Goal: Task Accomplishment & Management: Use online tool/utility

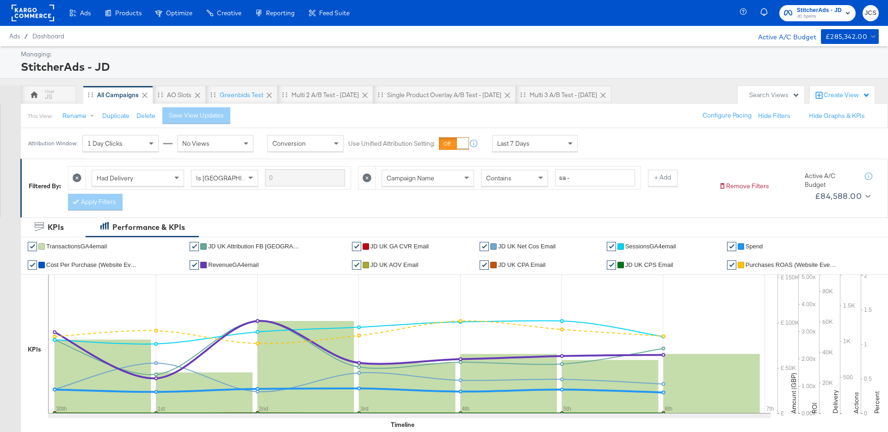
click at [35, 16] on rect at bounding box center [33, 13] width 43 height 17
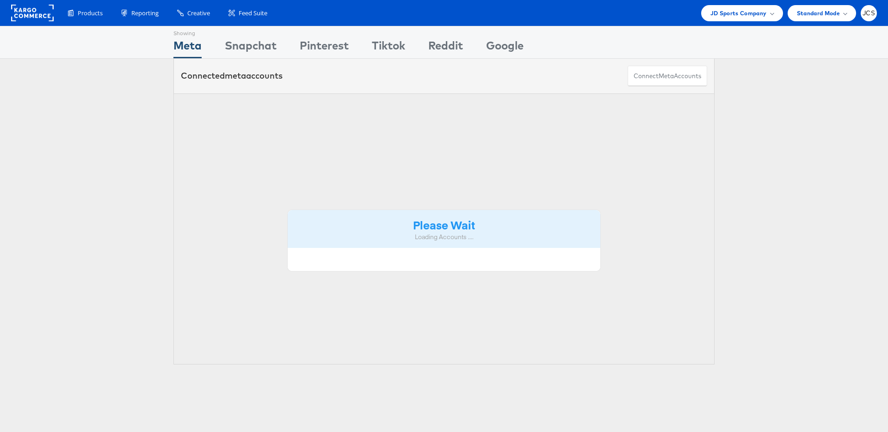
click at [716, 14] on span "JD Sports Company" at bounding box center [738, 13] width 56 height 10
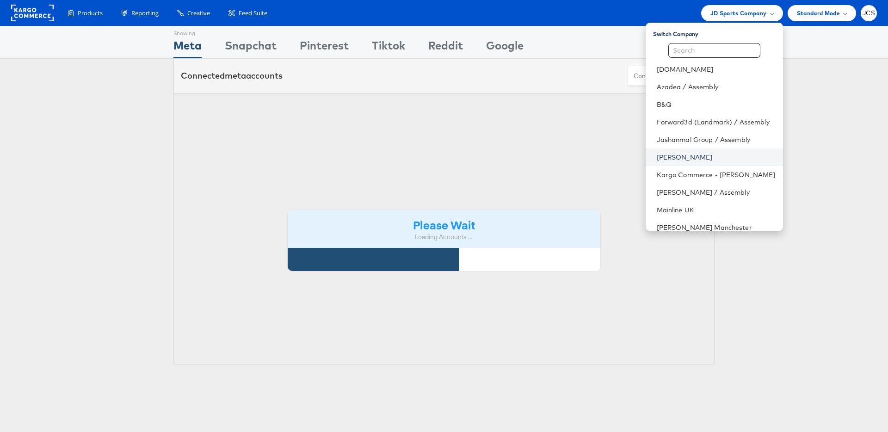
click at [660, 158] on link "John Lewis" at bounding box center [716, 157] width 119 height 9
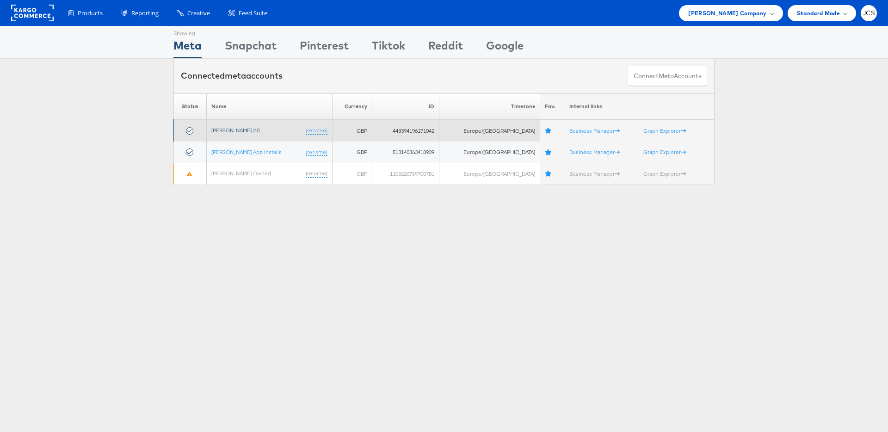
click at [237, 130] on link "[PERSON_NAME] 2.0" at bounding box center [235, 130] width 48 height 7
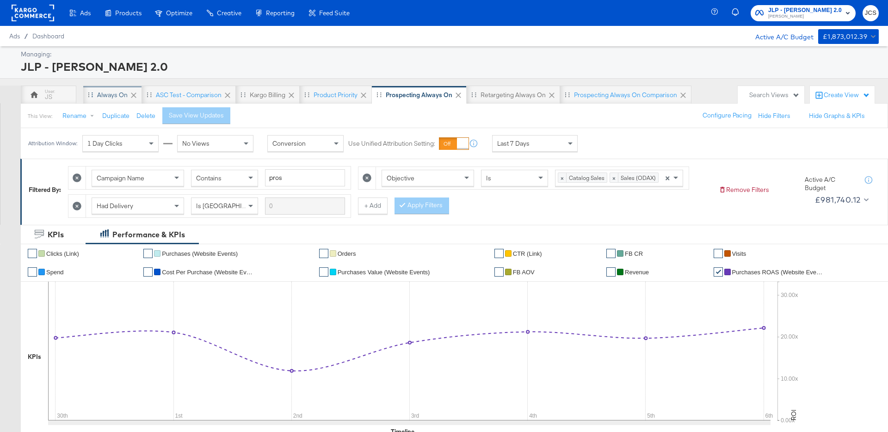
click at [100, 94] on div "Always On" at bounding box center [112, 95] width 31 height 9
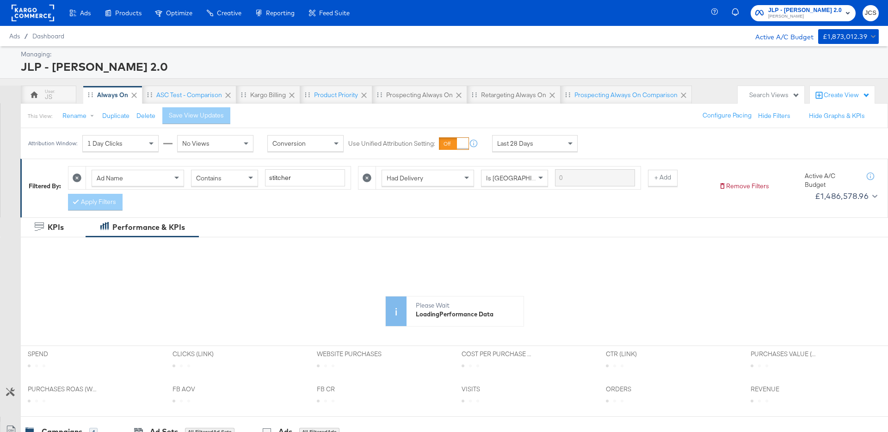
click at [78, 176] on icon at bounding box center [77, 177] width 9 height 9
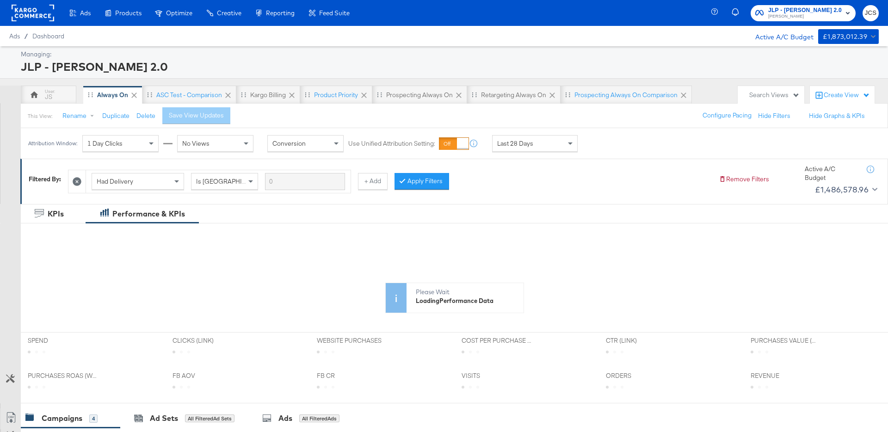
click at [80, 182] on icon at bounding box center [77, 181] width 9 height 9
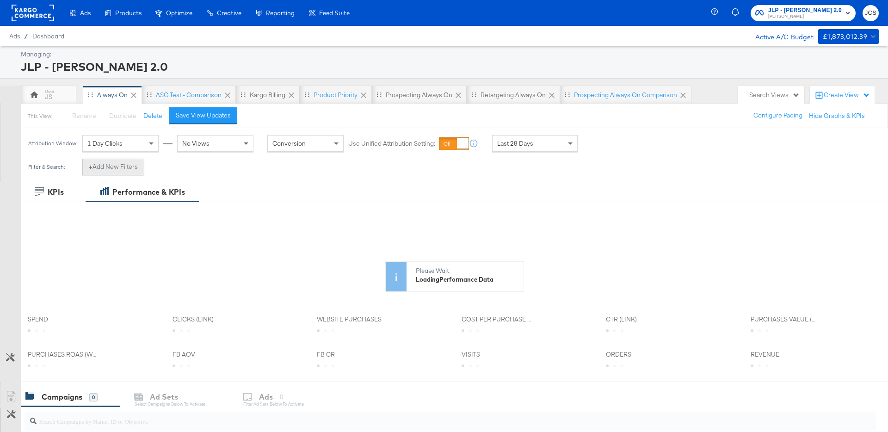
click at [116, 172] on button "+ Add New Filters" at bounding box center [113, 167] width 62 height 17
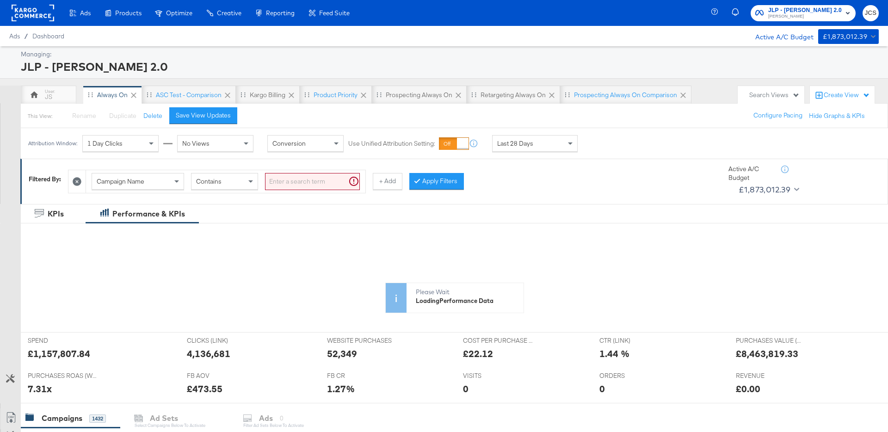
click at [303, 188] on input "search" at bounding box center [312, 181] width 95 height 17
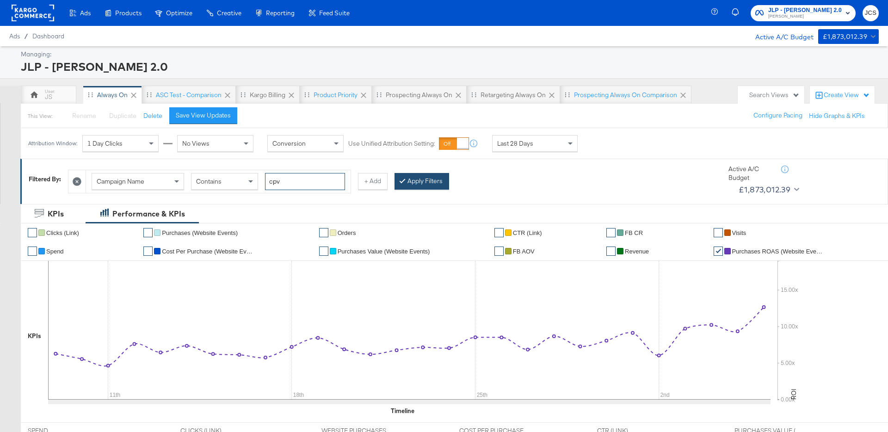
type input "cpv"
click at [439, 185] on button "Apply Filters" at bounding box center [421, 181] width 55 height 17
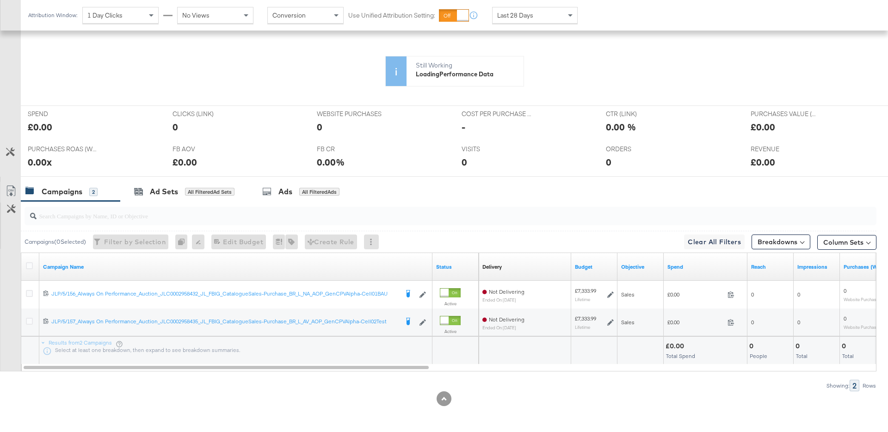
scroll to position [317, 0]
click at [187, 198] on div "Ad Sets All Filtered Ad Sets" at bounding box center [184, 192] width 128 height 20
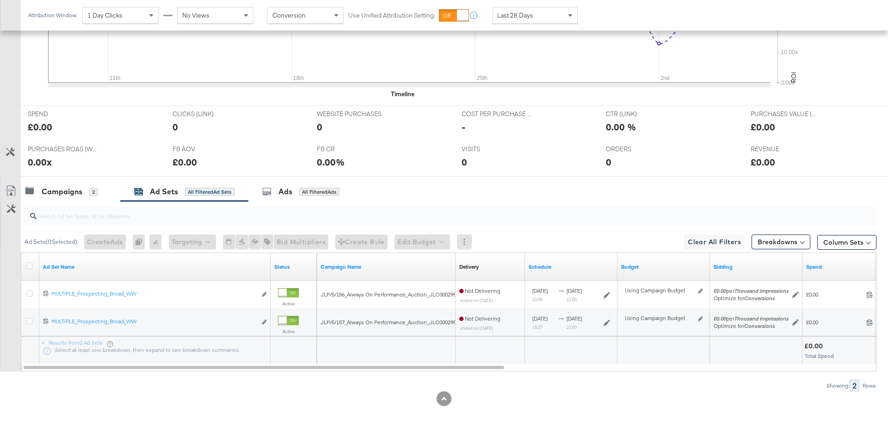
click at [539, 16] on div "Last 28 Days" at bounding box center [534, 15] width 85 height 16
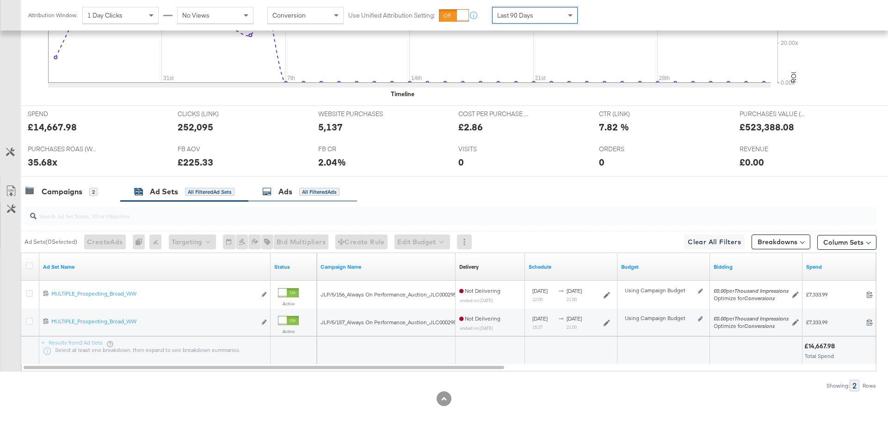
click at [293, 196] on div "Ads All Filtered Ads" at bounding box center [300, 191] width 77 height 11
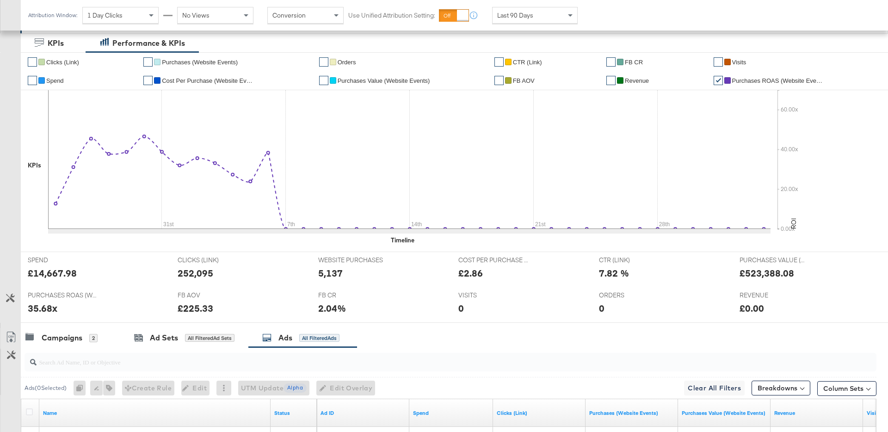
scroll to position [164, 0]
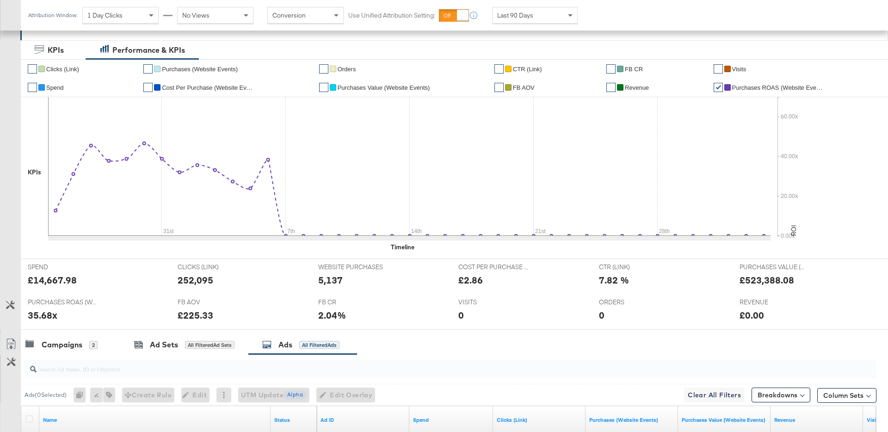
click at [498, 18] on span "Last 90 Days" at bounding box center [515, 15] width 36 height 8
click at [611, 23] on div "Start: Oct 7th 2025 to End: Oct 7th 2025" at bounding box center [613, 15] width 69 height 17
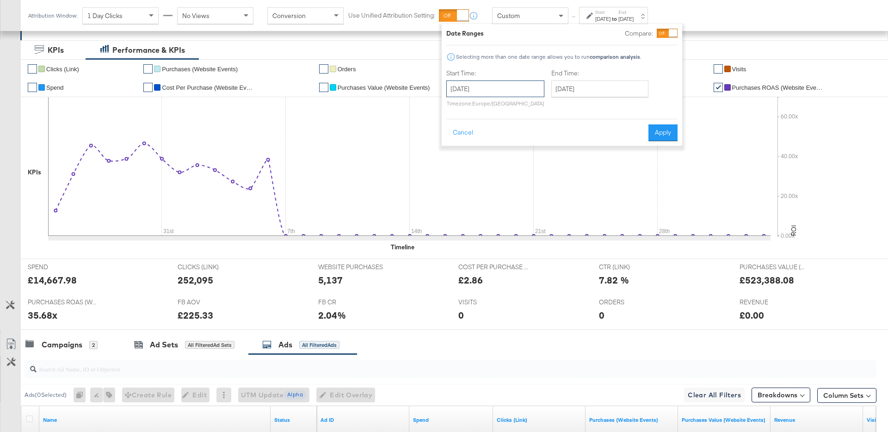
click at [472, 85] on input "October 7th 2025" at bounding box center [495, 88] width 98 height 17
click at [456, 104] on span "‹" at bounding box center [456, 108] width 14 height 14
click at [484, 172] on td "22" at bounding box center [488, 174] width 16 height 13
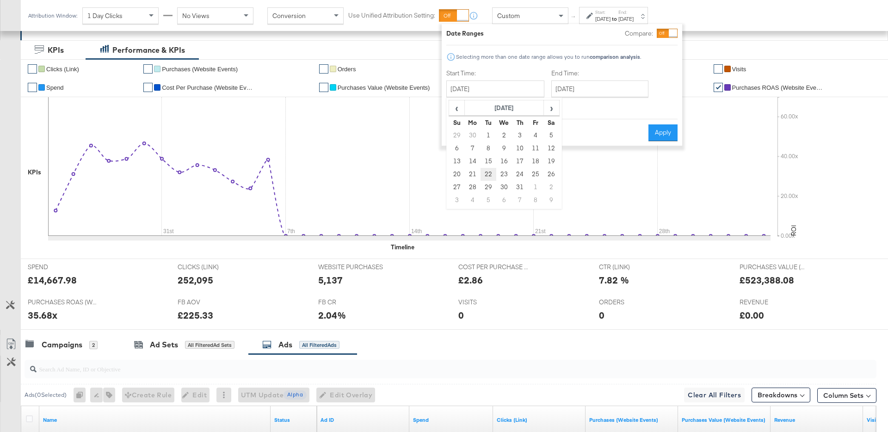
type input "July 22nd 2025"
click at [664, 134] on button "Apply" at bounding box center [665, 132] width 29 height 17
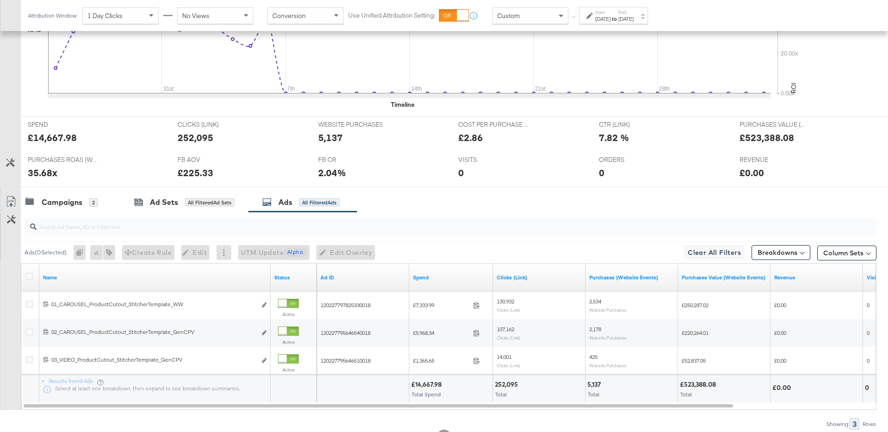
scroll to position [307, 0]
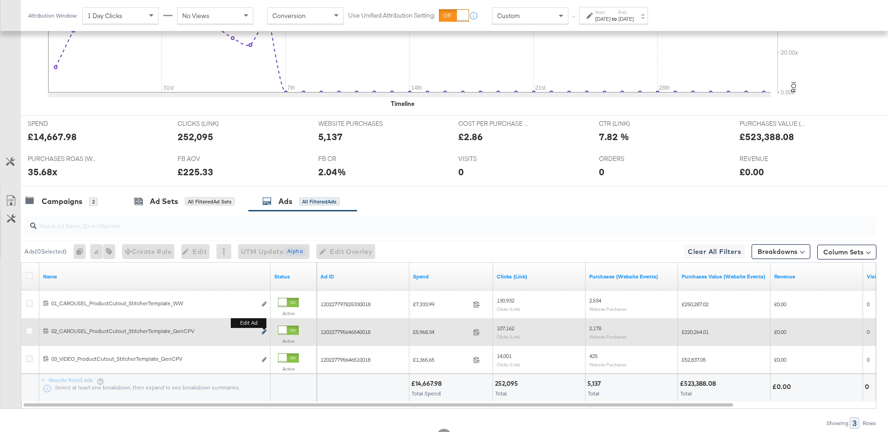
click at [264, 331] on div "120227795646540018 02_CAROUSEL_ProductCutout_StitcherTemplate_GenCPV 02_CAROUSE…" at bounding box center [154, 332] width 231 height 17
click at [264, 331] on icon "link" at bounding box center [264, 331] width 5 height 5
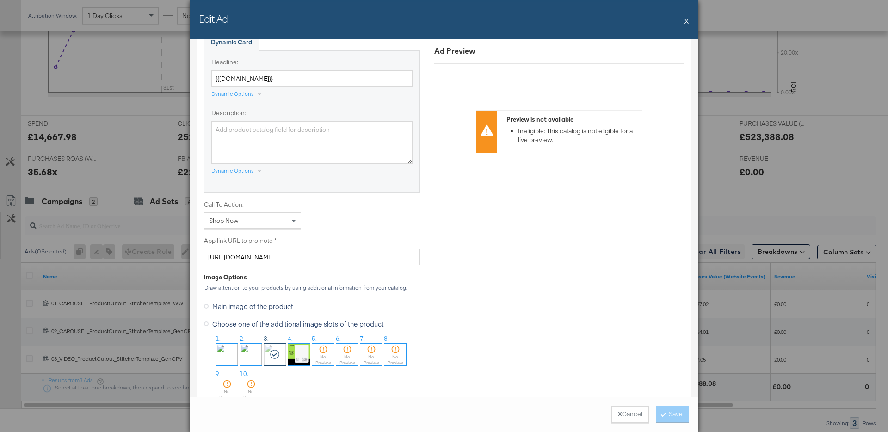
scroll to position [586, 0]
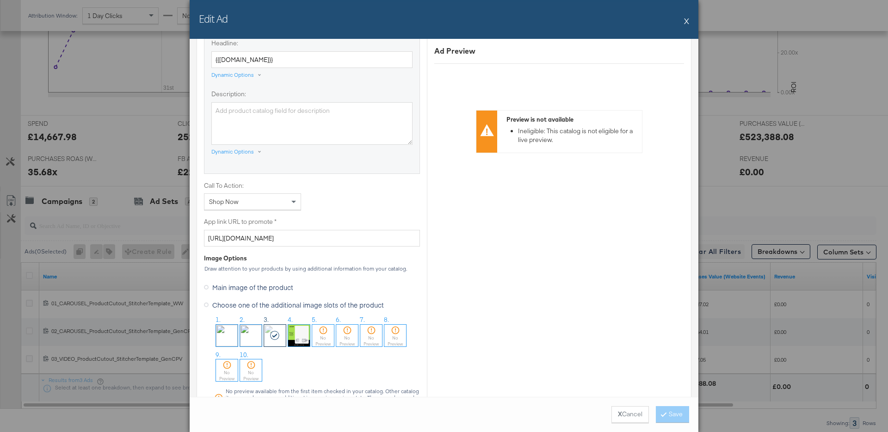
click at [687, 22] on button "X" at bounding box center [686, 21] width 5 height 18
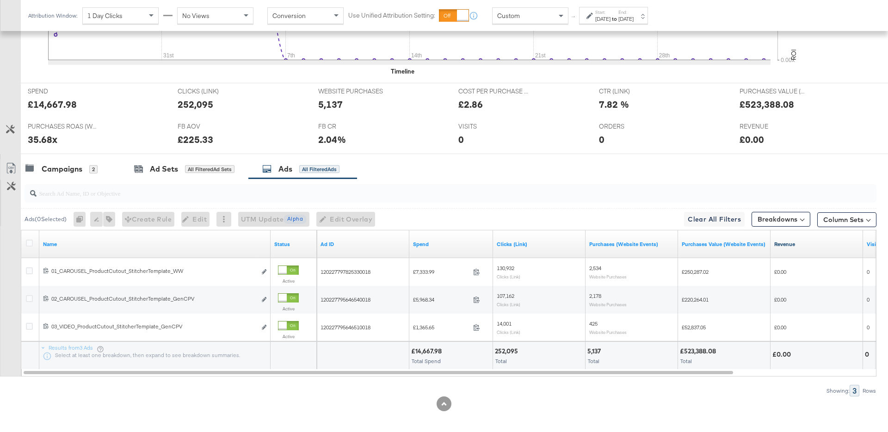
scroll to position [345, 0]
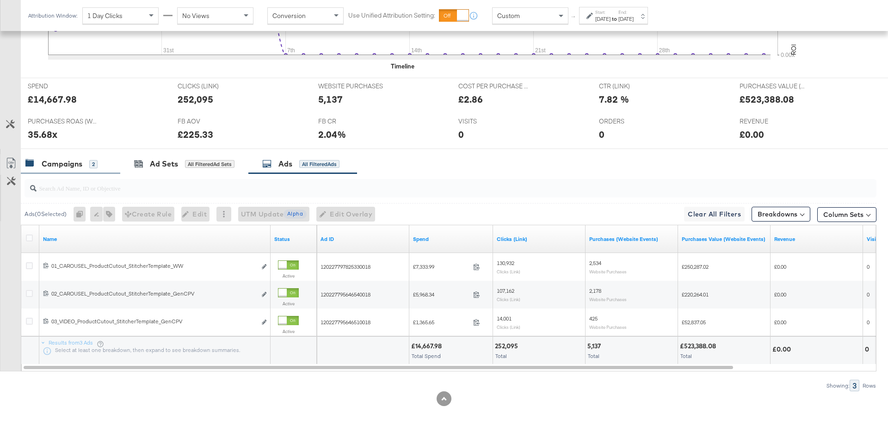
click at [86, 163] on div "Campaigns 2" at bounding box center [61, 164] width 72 height 11
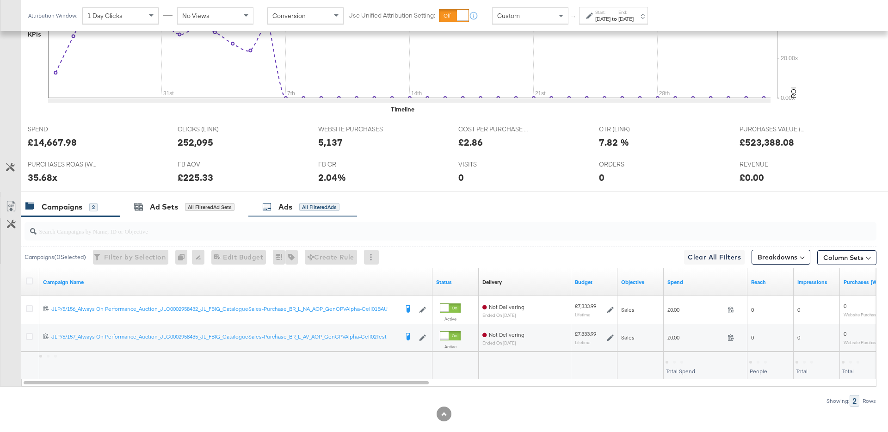
scroll to position [301, 0]
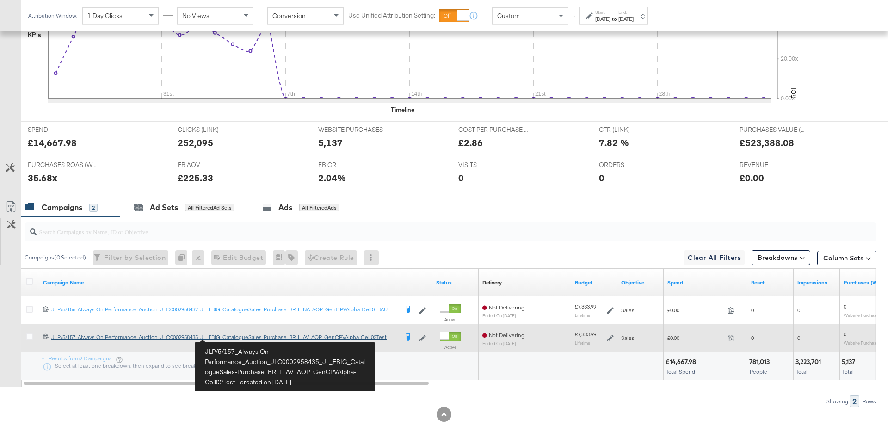
click at [229, 338] on div "JLP/5/157_Always On Performance_Auction_JLC0002958435_JL_FBIG_CatalogueSales-Pu…" at bounding box center [224, 336] width 347 height 7
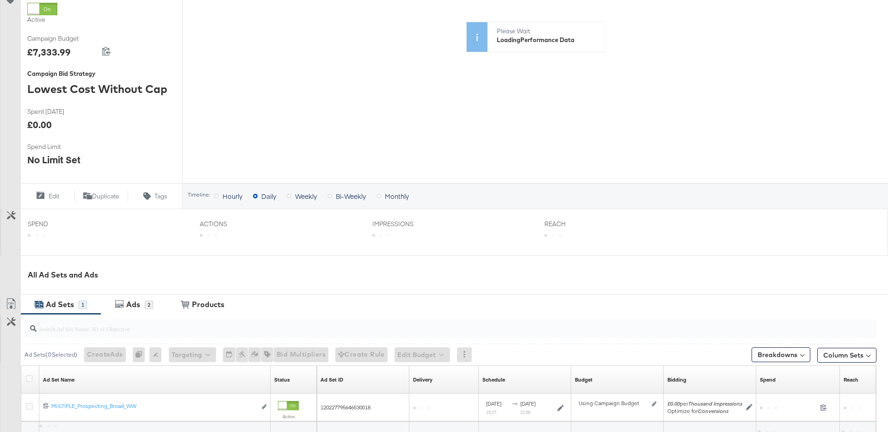
scroll to position [274, 0]
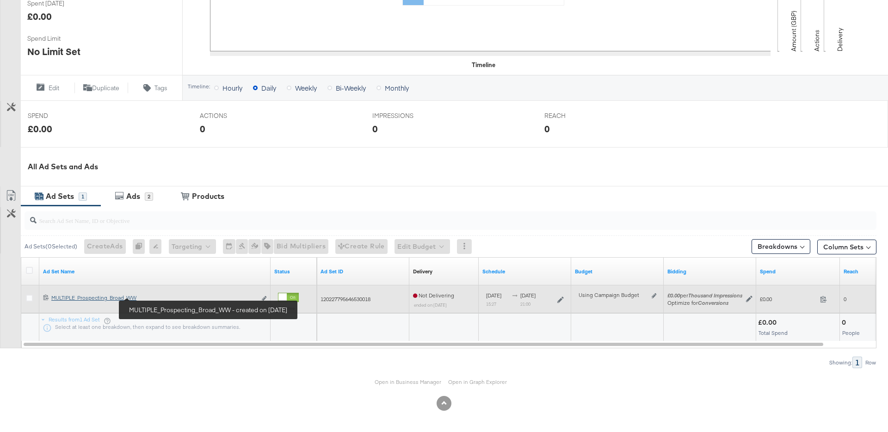
click at [118, 299] on div "MULTIPLE_Prospecting_Broad_WW MULTIPLE_Prospecting_Broad_WW" at bounding box center [153, 297] width 205 height 7
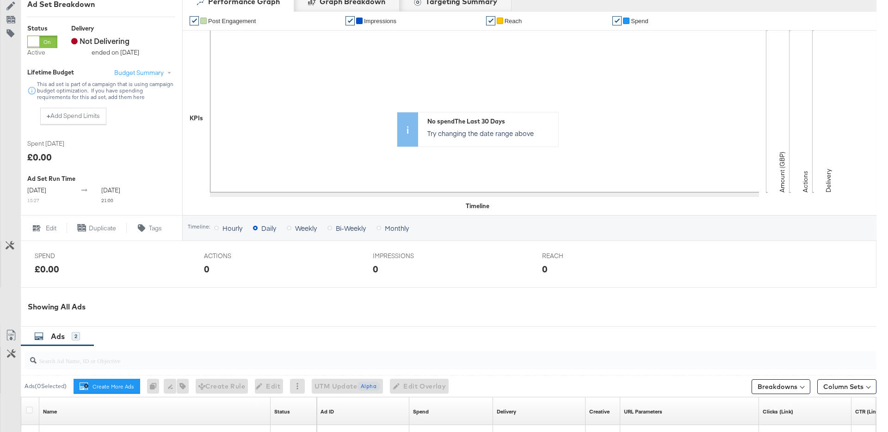
scroll to position [346, 0]
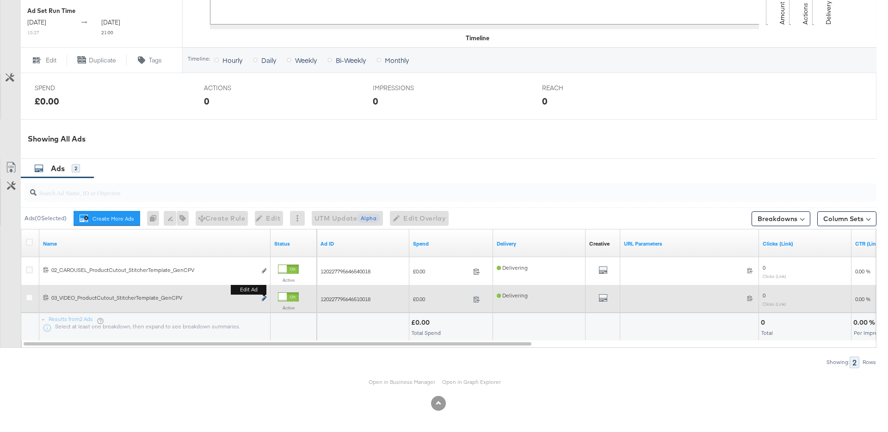
click at [263, 297] on icon "link" at bounding box center [264, 298] width 5 height 5
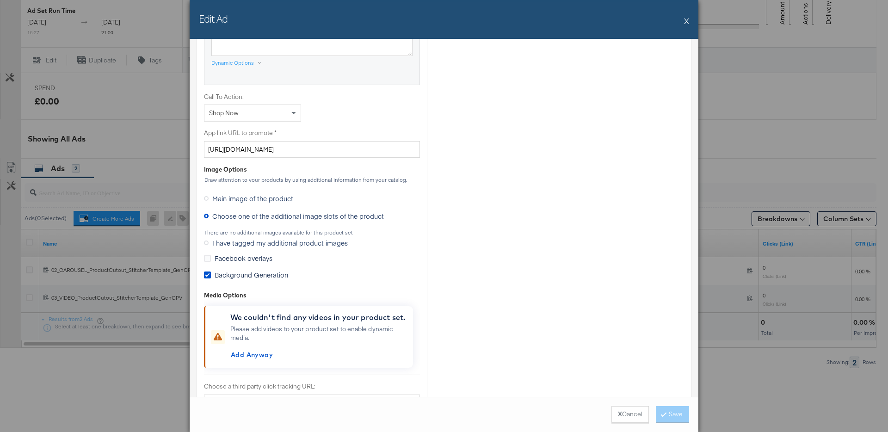
scroll to position [746, 0]
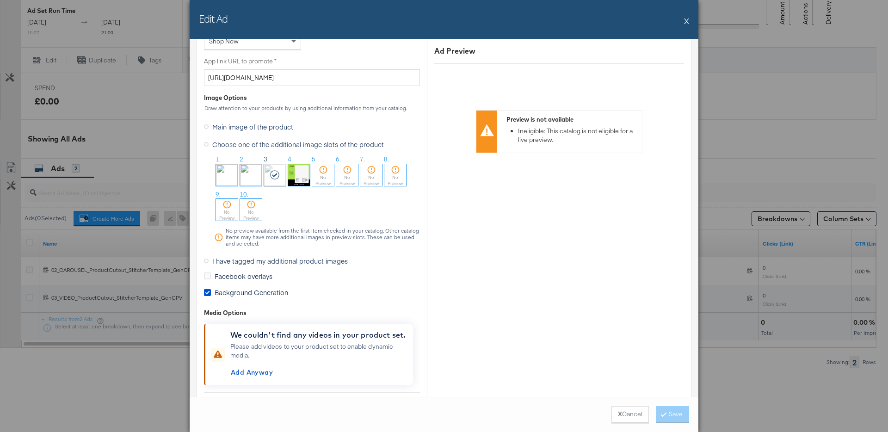
click at [688, 20] on button "X" at bounding box center [686, 21] width 5 height 18
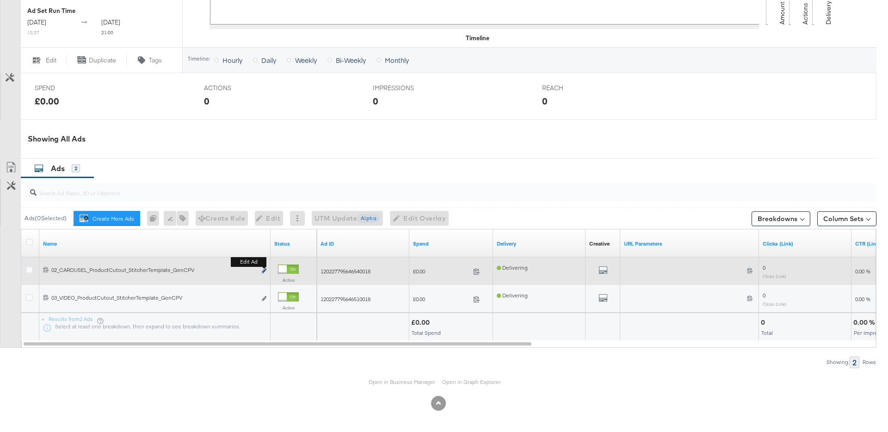
click at [264, 271] on icon "link" at bounding box center [264, 270] width 5 height 5
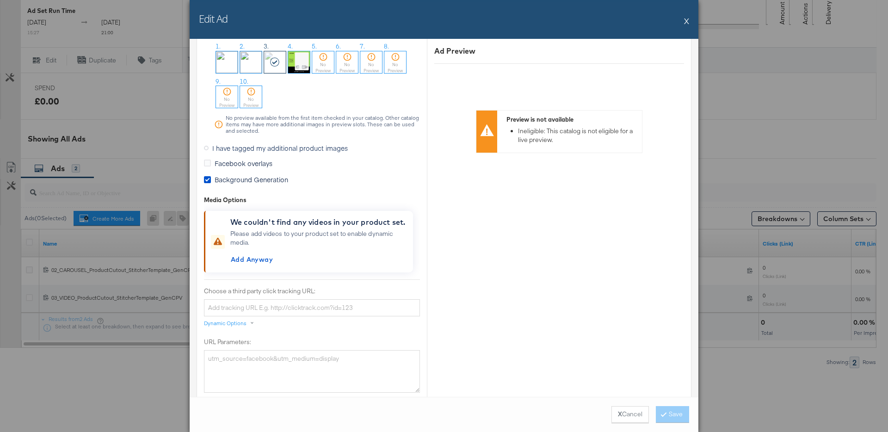
scroll to position [859, 0]
click at [686, 24] on button "X" at bounding box center [686, 21] width 5 height 18
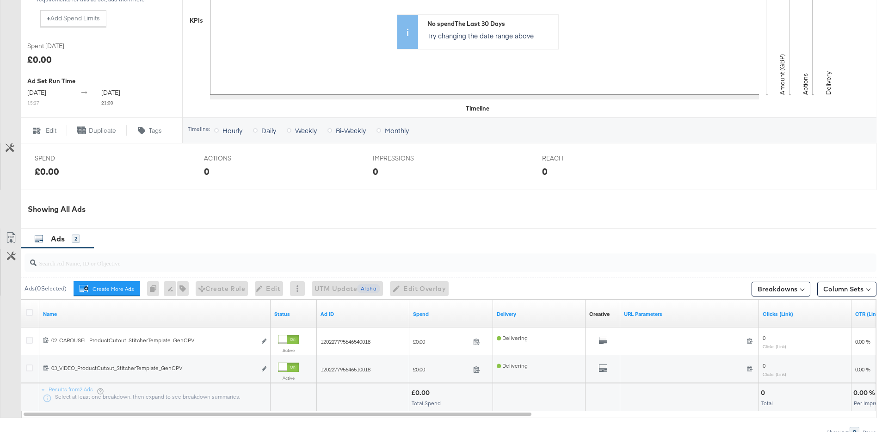
scroll to position [0, 0]
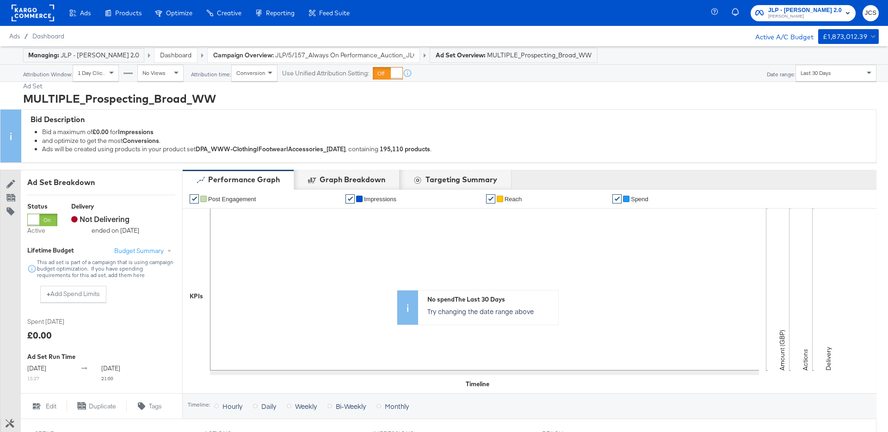
click at [167, 53] on link "Dashboard" at bounding box center [175, 55] width 31 height 8
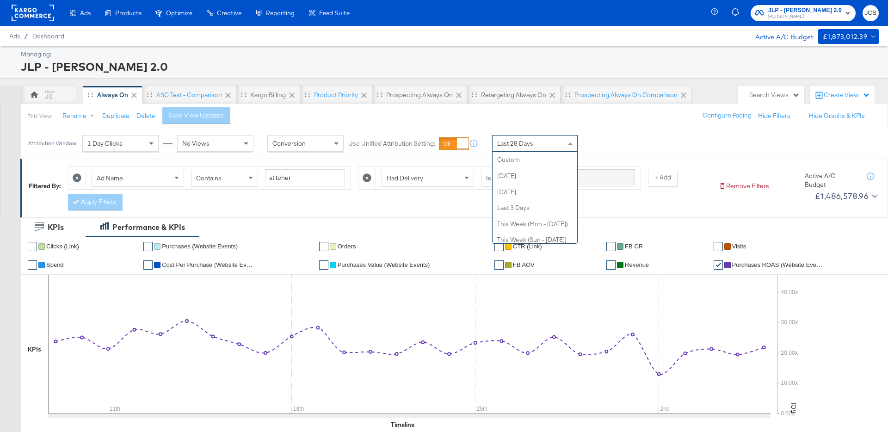
click at [527, 146] on span "Last 28 Days" at bounding box center [515, 143] width 36 height 8
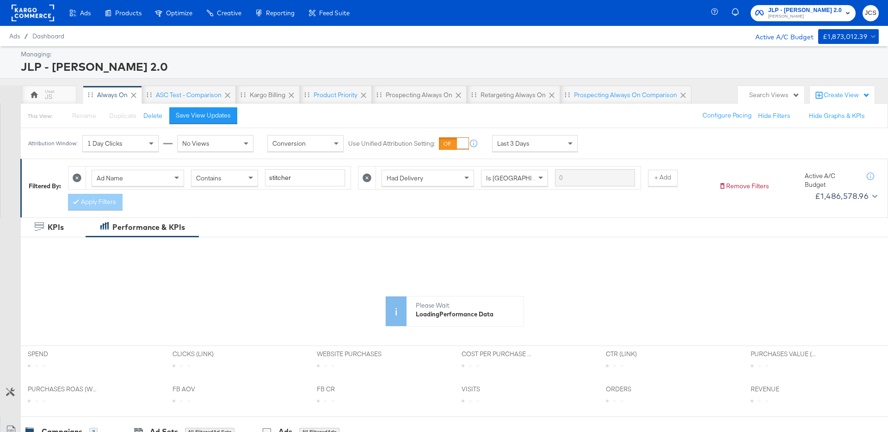
click at [763, 93] on div "Search Views" at bounding box center [774, 95] width 50 height 9
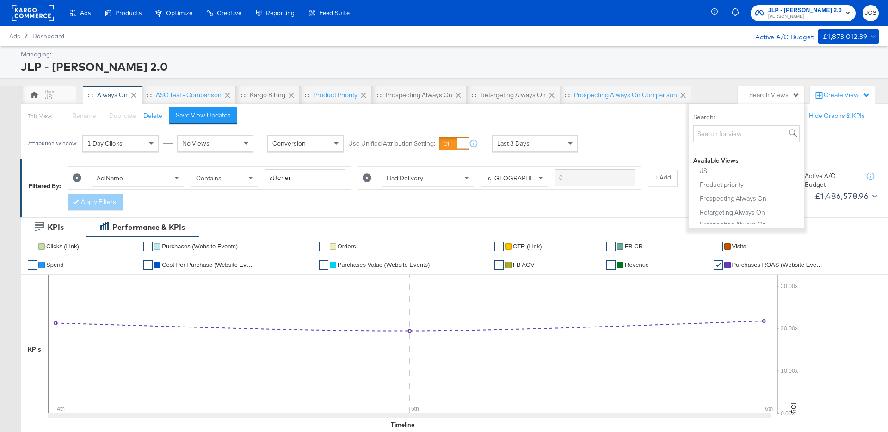
click at [842, 93] on div "Create View" at bounding box center [846, 95] width 46 height 9
click at [306, 120] on div "This View: Rename Please save your changes before renaming this view Duplicate …" at bounding box center [453, 115] width 867 height 25
click at [184, 113] on div "Save View Updates" at bounding box center [203, 115] width 55 height 9
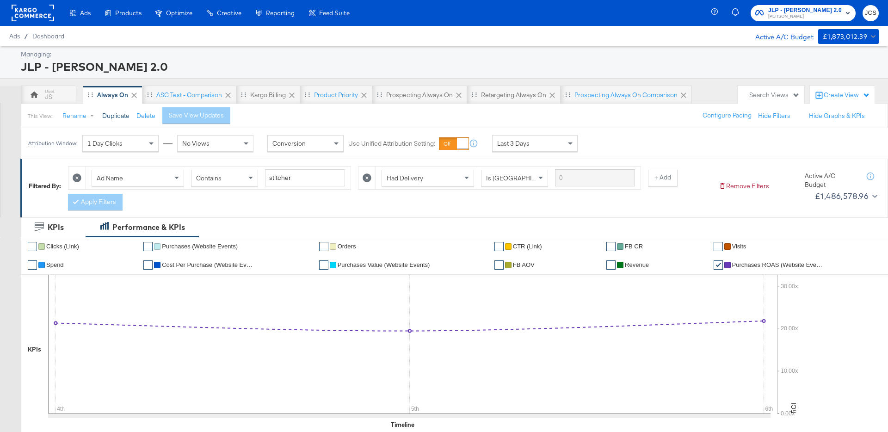
click at [113, 113] on button "Duplicate" at bounding box center [115, 115] width 27 height 9
click at [649, 174] on button "+ Add" at bounding box center [663, 178] width 30 height 17
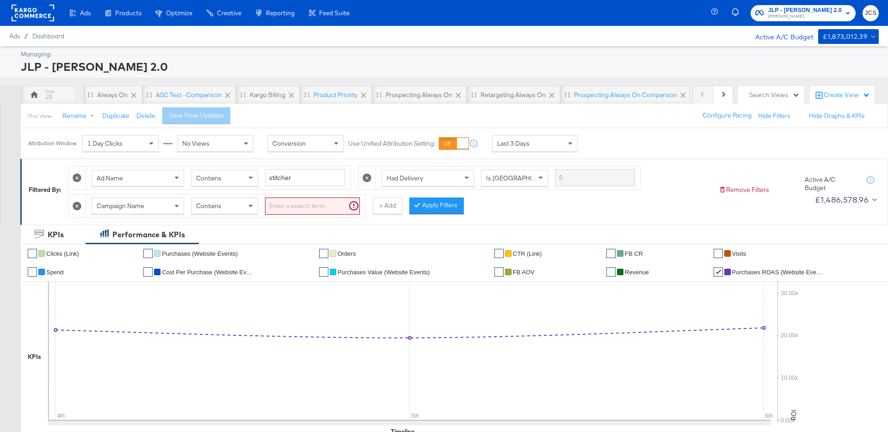
click at [288, 207] on input "search" at bounding box center [312, 205] width 95 height 17
type input "cpv"
click at [407, 207] on button "Apply Filters" at bounding box center [421, 205] width 55 height 17
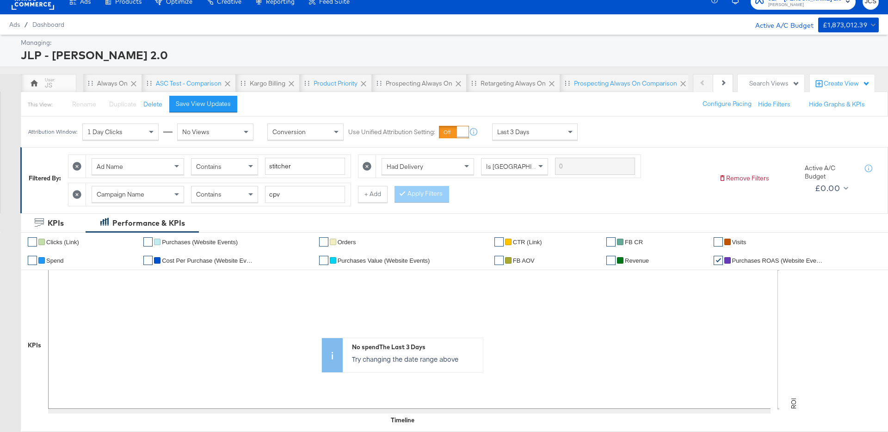
scroll to position [3, 0]
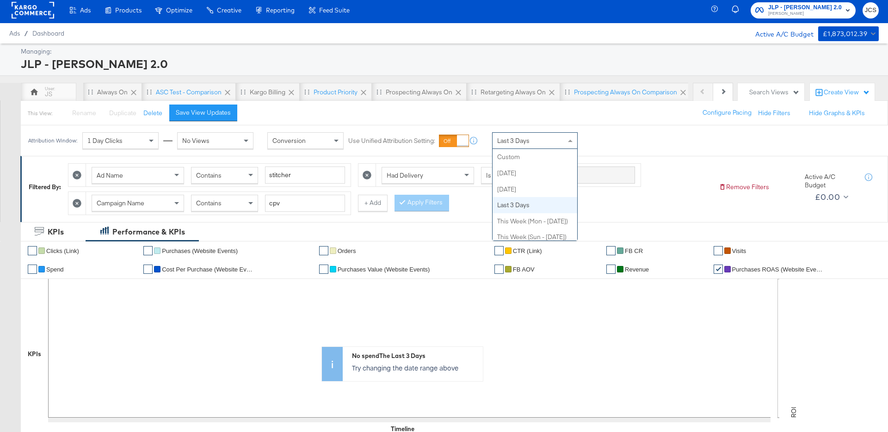
click at [512, 139] on span "Last 3 Days" at bounding box center [513, 140] width 32 height 8
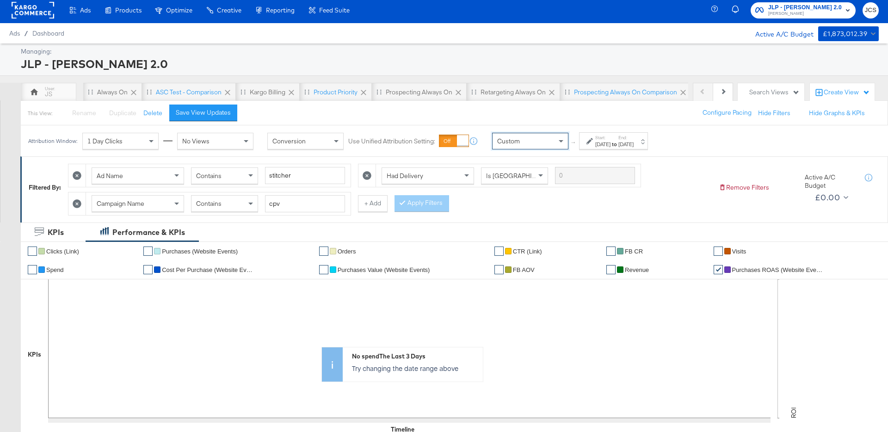
click at [609, 139] on label "Start:" at bounding box center [602, 138] width 15 height 6
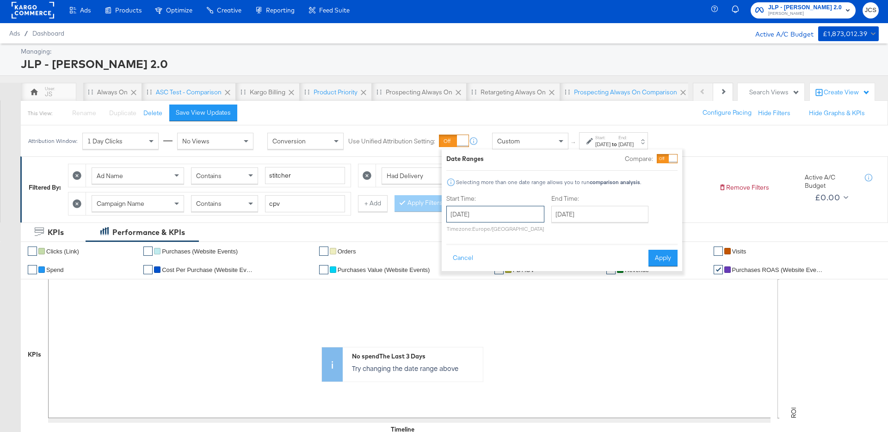
click at [472, 214] on input "October 7th 2025" at bounding box center [495, 214] width 98 height 17
click at [460, 230] on span "‹" at bounding box center [456, 233] width 14 height 14
click at [459, 312] on td "24" at bounding box center [457, 312] width 16 height 13
drag, startPoint x: 574, startPoint y: 218, endPoint x: 577, endPoint y: 231, distance: 13.5
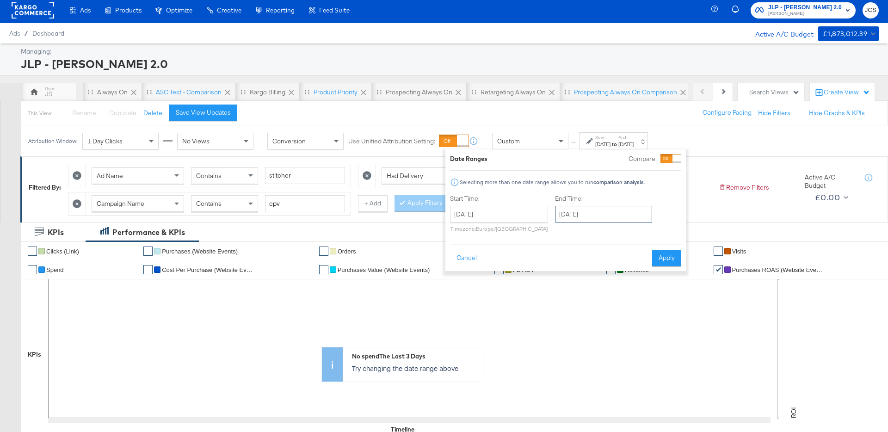
click at [574, 218] on input "October 7th 2025" at bounding box center [603, 214] width 97 height 17
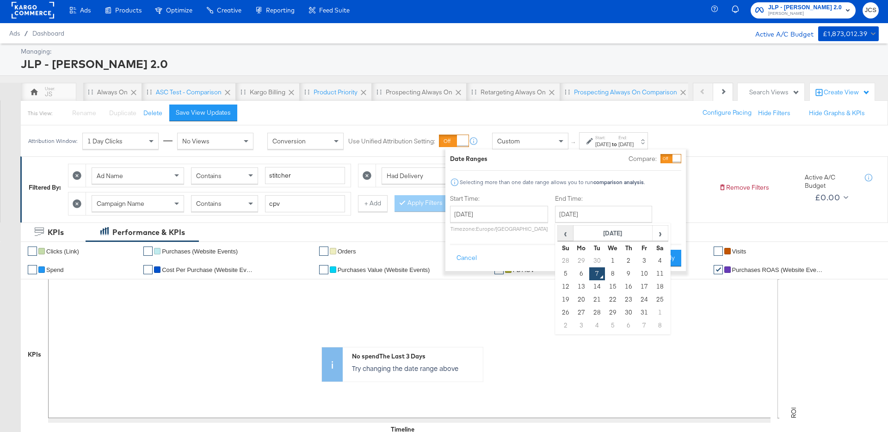
click at [565, 235] on span "‹" at bounding box center [565, 233] width 14 height 14
click at [495, 214] on input "August 24th 2025" at bounding box center [499, 214] width 98 height 17
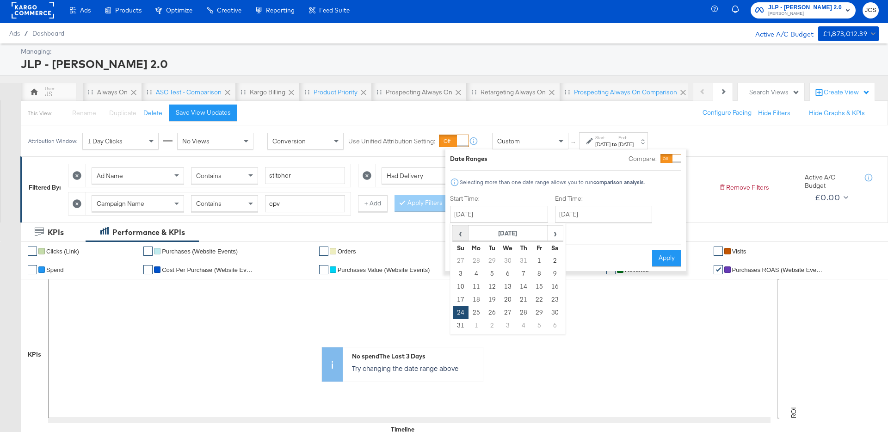
click at [458, 237] on span "‹" at bounding box center [460, 233] width 14 height 14
click at [477, 298] on td "21" at bounding box center [476, 299] width 16 height 13
type input "July 21st 2025"
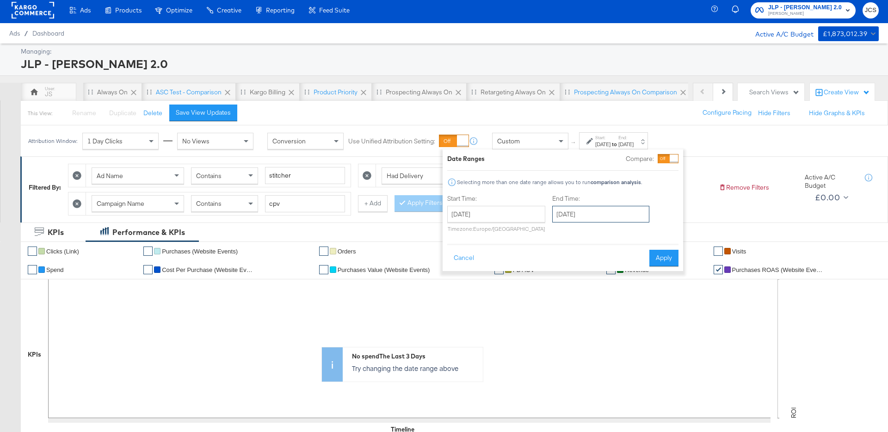
click at [587, 212] on input "October 7th 2025" at bounding box center [600, 214] width 97 height 17
click at [637, 286] on td "15" at bounding box center [641, 286] width 16 height 13
type input "August 15th 2025"
click at [669, 260] on button "Apply" at bounding box center [667, 258] width 29 height 17
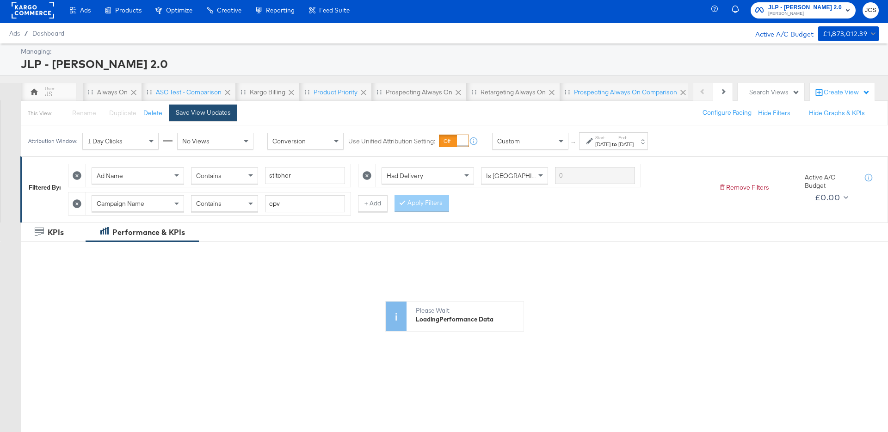
click at [223, 114] on div "Save View Updates" at bounding box center [203, 112] width 55 height 9
click at [69, 110] on button "Rename" at bounding box center [80, 113] width 48 height 17
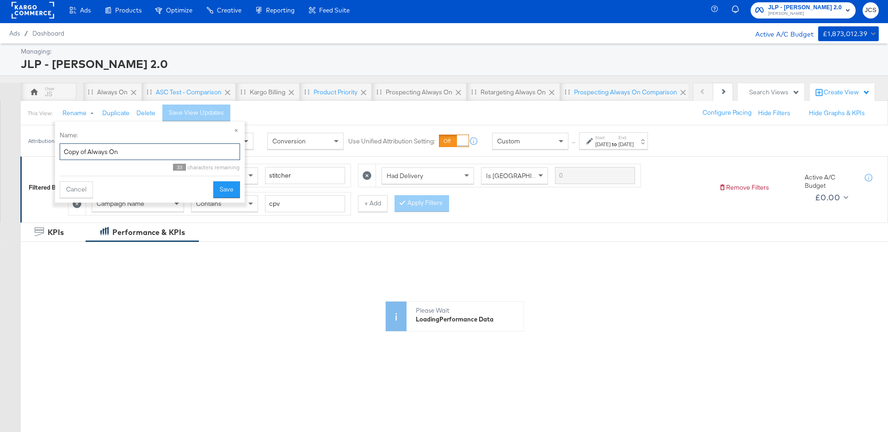
click at [101, 150] on input "Copy of Always On" at bounding box center [150, 151] width 180 height 17
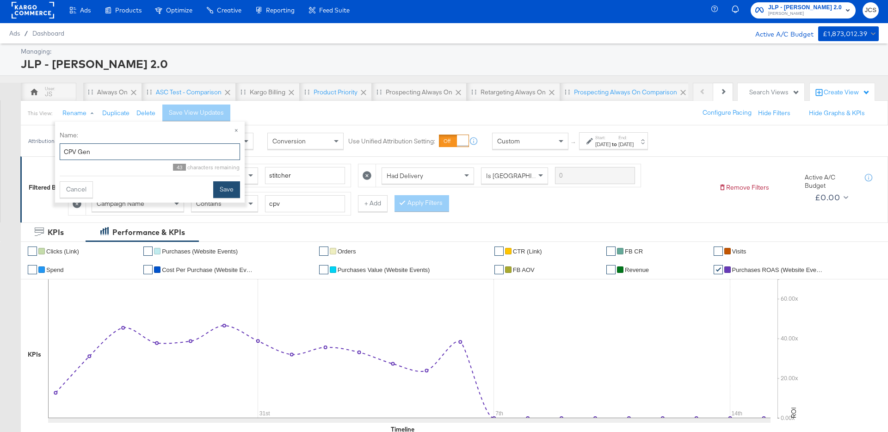
type input "CPV Gen"
click at [234, 190] on button "Save" at bounding box center [226, 189] width 27 height 17
